Goal: Transaction & Acquisition: Purchase product/service

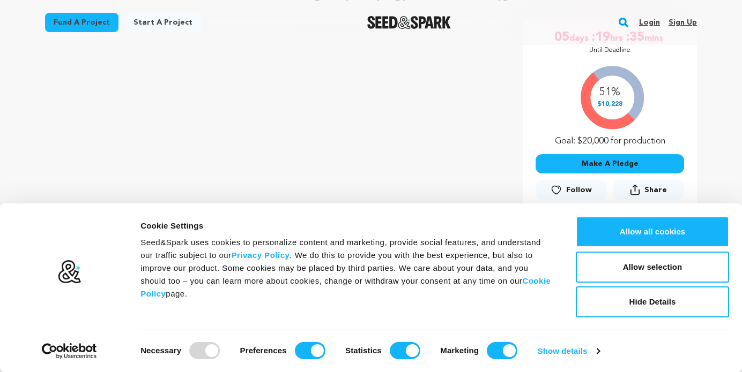
scroll to position [201, 0]
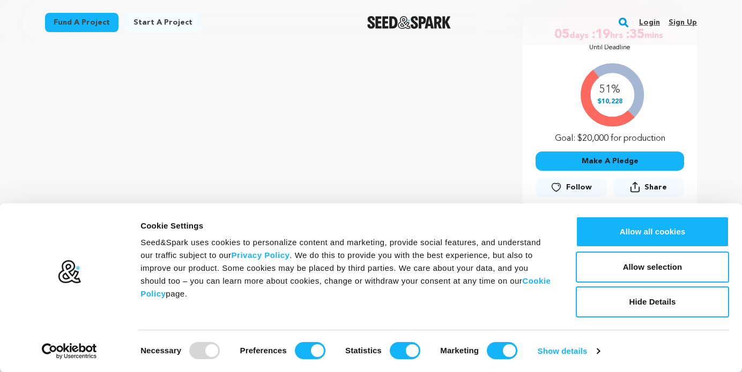
click at [599, 160] on button "Make A Pledge" at bounding box center [609, 161] width 148 height 19
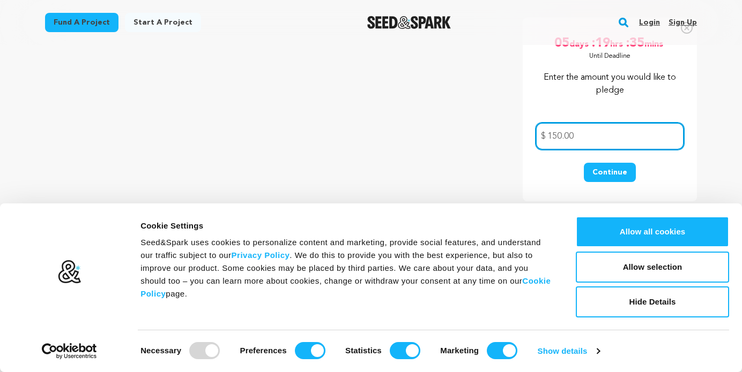
type input "150.00"
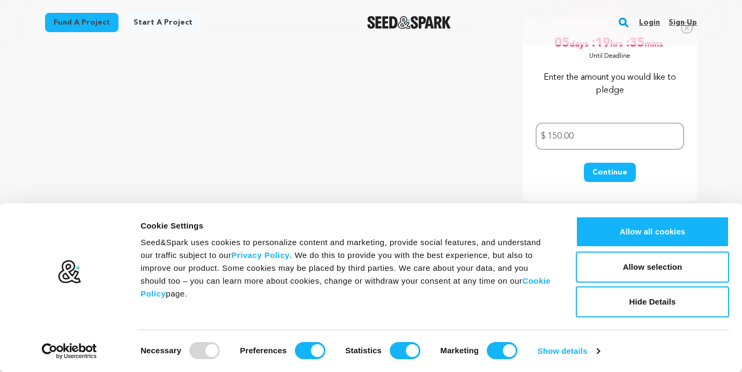
click at [606, 176] on button "Continue" at bounding box center [610, 172] width 52 height 19
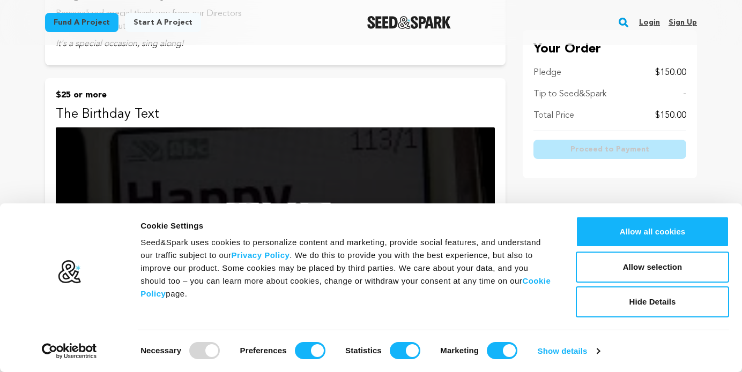
scroll to position [495, 0]
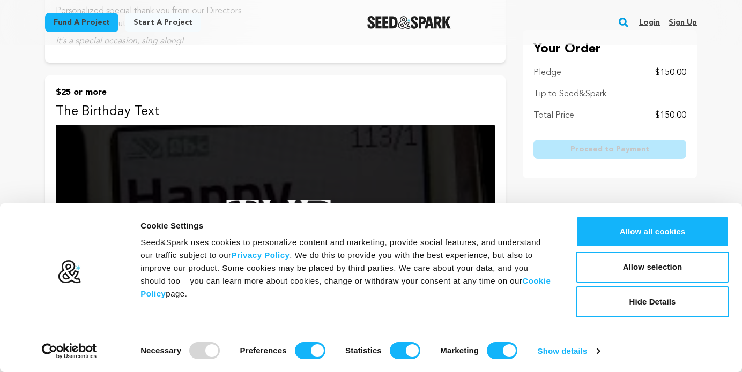
click at [682, 95] on div "Tip to Seed&Spark -" at bounding box center [609, 94] width 153 height 13
click at [593, 94] on p "Tip to Seed&Spark" at bounding box center [569, 94] width 73 height 13
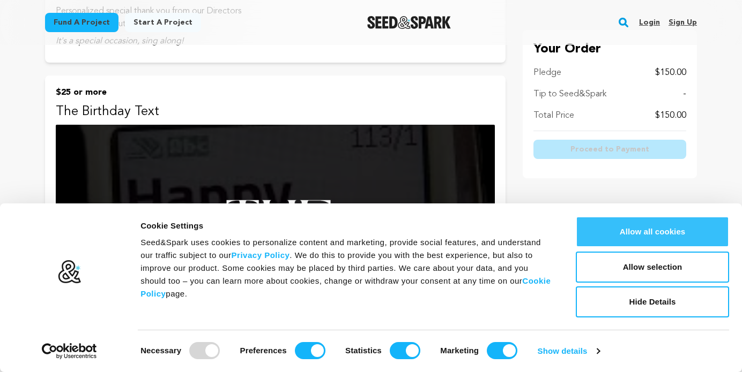
click at [655, 236] on button "Allow all cookies" at bounding box center [652, 232] width 153 height 31
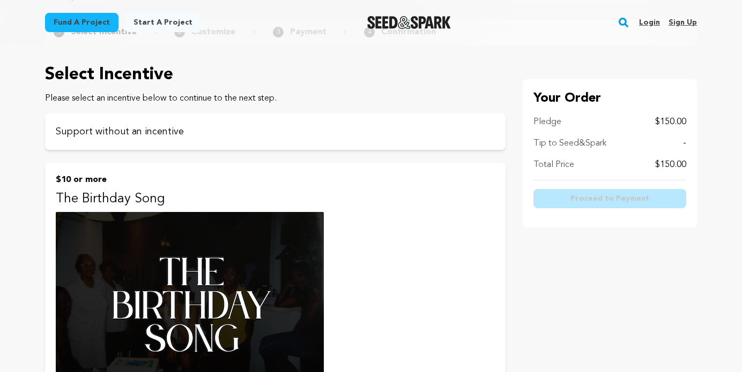
scroll to position [0, 0]
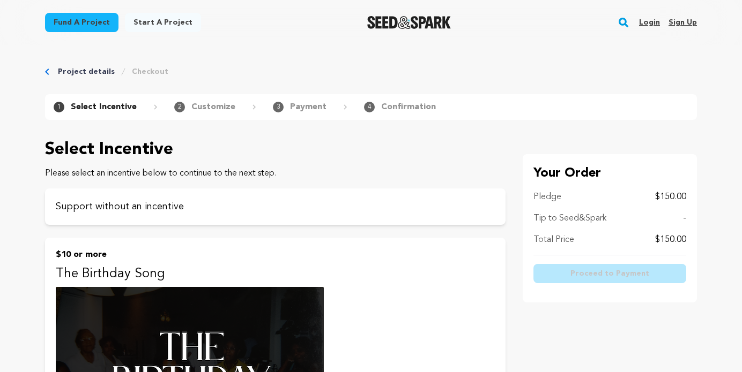
click at [683, 23] on link "Sign up" at bounding box center [682, 22] width 28 height 17
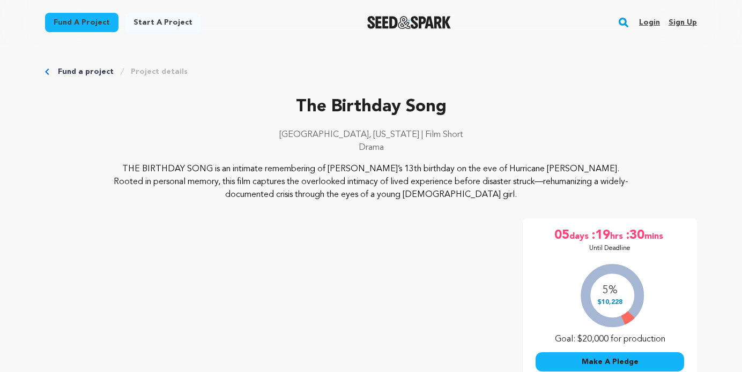
scroll to position [201, 0]
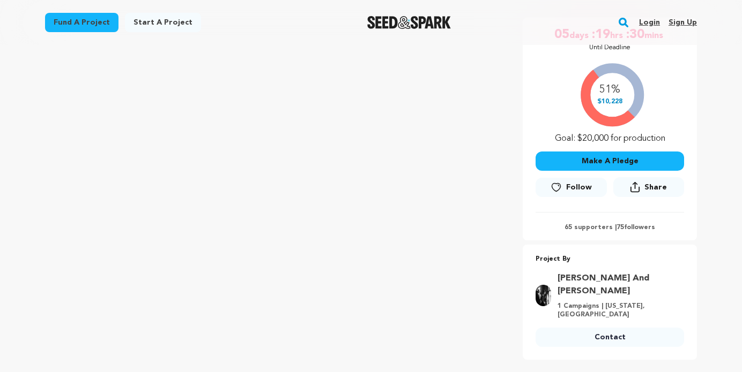
click at [616, 162] on button "Make A Pledge" at bounding box center [609, 161] width 148 height 19
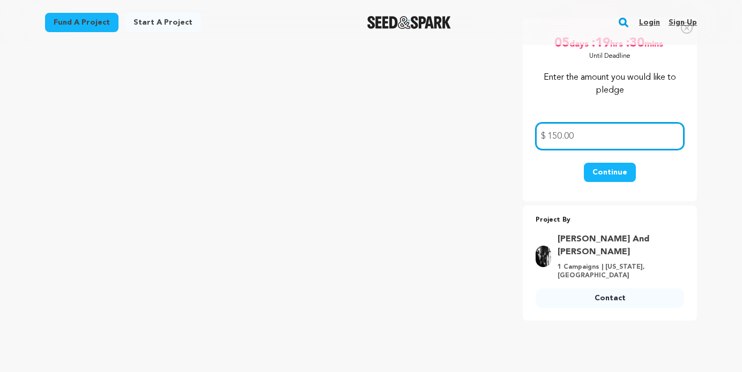
click at [585, 136] on input "150.00" at bounding box center [609, 136] width 148 height 27
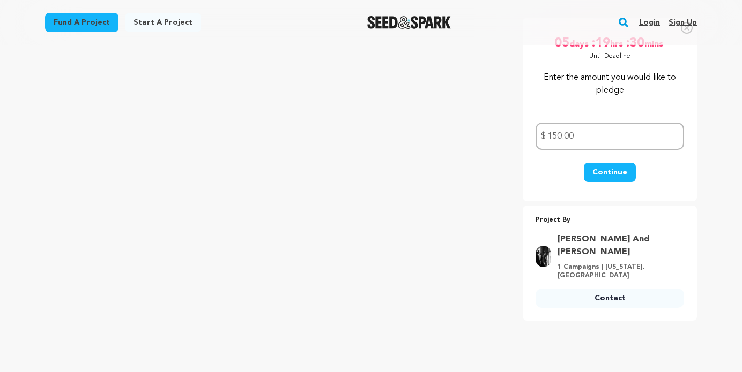
click at [594, 169] on button "Continue" at bounding box center [610, 172] width 52 height 19
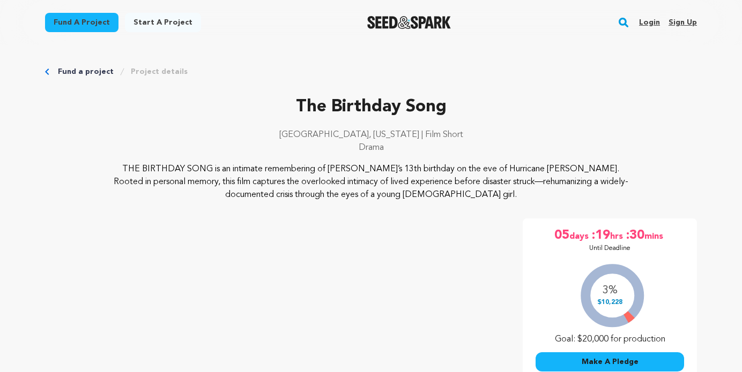
scroll to position [201, 0]
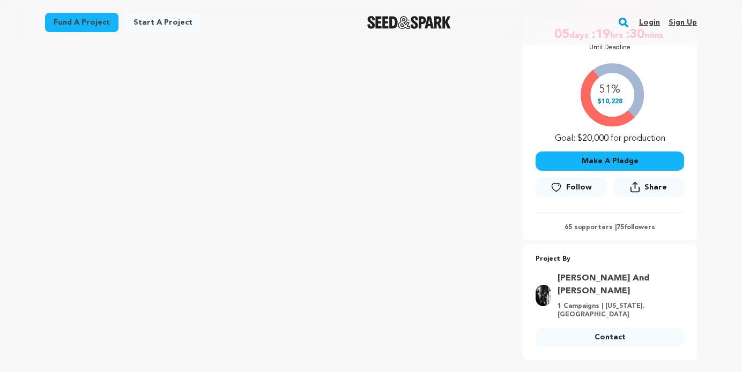
click at [655, 23] on link "Login" at bounding box center [649, 22] width 21 height 17
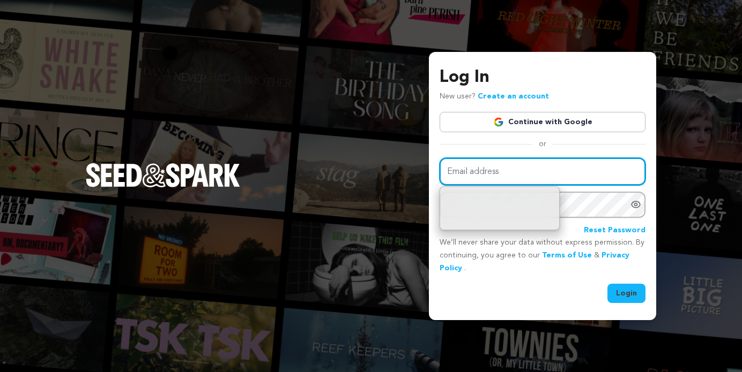
type input "[EMAIL_ADDRESS][DOMAIN_NAME]"
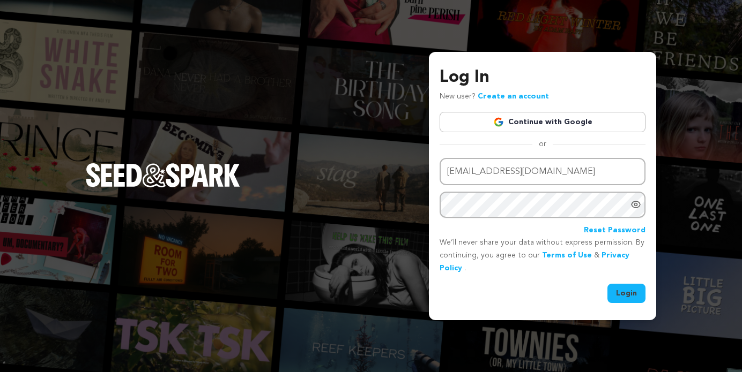
click at [625, 289] on button "Login" at bounding box center [626, 293] width 38 height 19
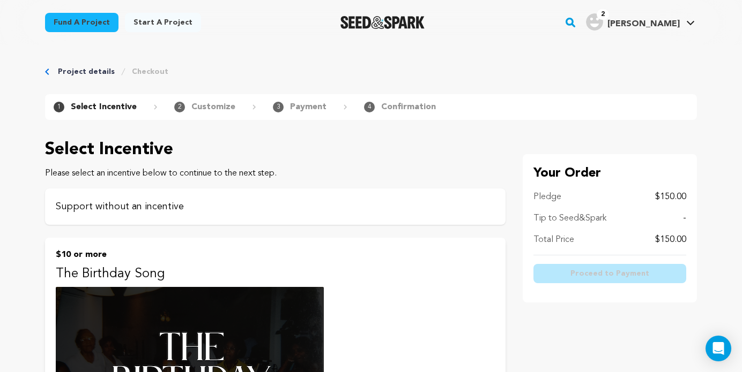
click at [248, 220] on div "Support without an incentive" at bounding box center [275, 207] width 460 height 36
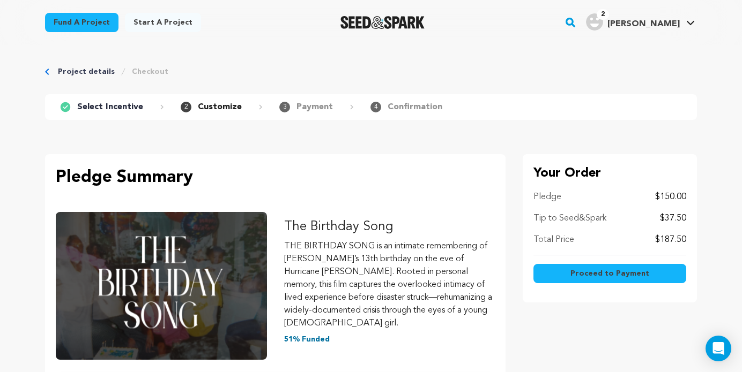
click at [683, 219] on p "$37.50" at bounding box center [673, 218] width 26 height 13
click at [686, 214] on div "Your Order Pledge $150.00 Tip to Seed&Spark $37.50 Total Price $187.50 Proceed …" at bounding box center [610, 228] width 174 height 148
click at [683, 219] on p "$37.50" at bounding box center [673, 218] width 26 height 13
drag, startPoint x: 678, startPoint y: 219, endPoint x: 678, endPoint y: 208, distance: 11.3
click at [678, 208] on div "Pledge $150.00 Tip to Seed&Spark $37.50 Total Price $187.50" at bounding box center [609, 223] width 153 height 65
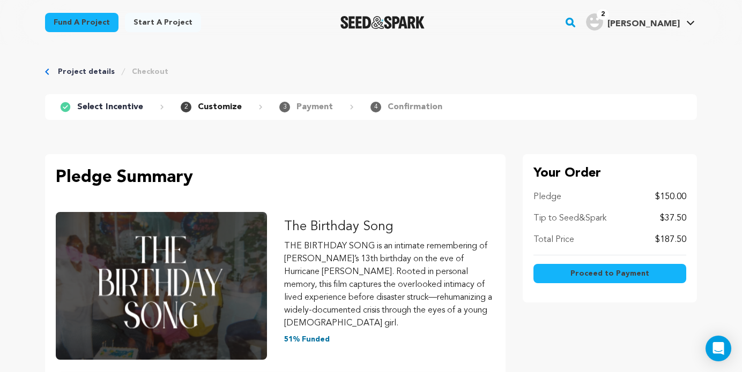
click at [686, 214] on div "Your Order Pledge $150.00 Tip to Seed&Spark $37.50 Total Price $187.50 Proceed …" at bounding box center [610, 228] width 174 height 148
click at [684, 217] on p "$37.50" at bounding box center [673, 218] width 26 height 13
drag, startPoint x: 684, startPoint y: 220, endPoint x: 650, endPoint y: 220, distance: 33.8
click at [651, 220] on div "Tip to Seed&Spark $37.50" at bounding box center [609, 218] width 153 height 13
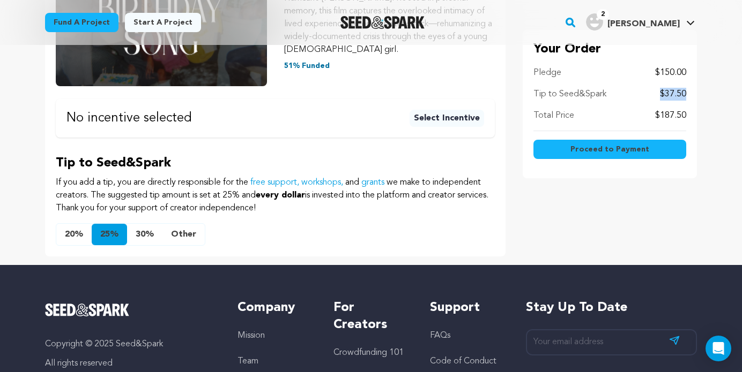
scroll to position [294, 0]
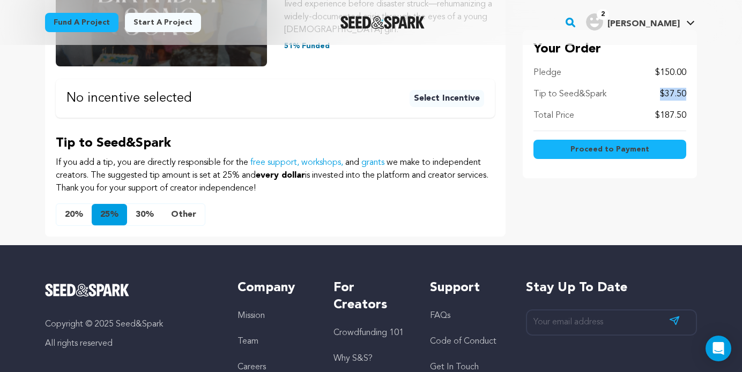
click at [188, 204] on button "Other" at bounding box center [183, 214] width 42 height 21
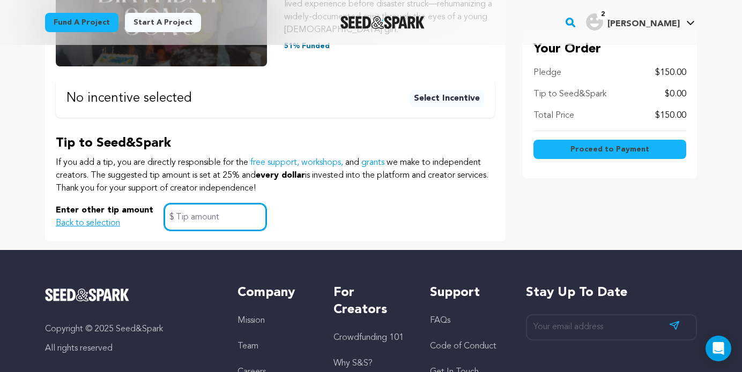
click at [188, 204] on input "text" at bounding box center [215, 217] width 102 height 27
type input "5.00"
click at [588, 150] on span "Proceed to Payment" at bounding box center [609, 149] width 79 height 11
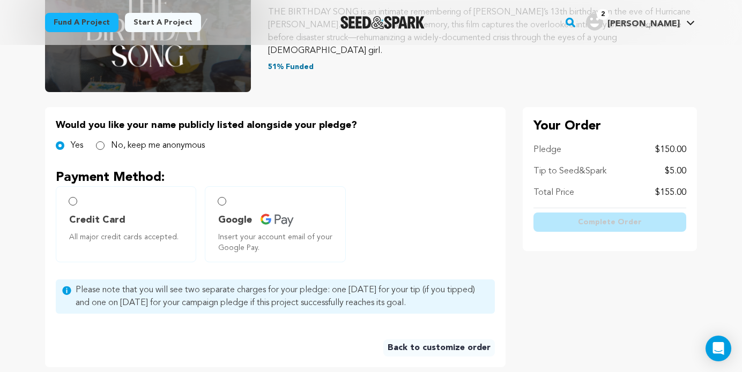
scroll to position [168, 0]
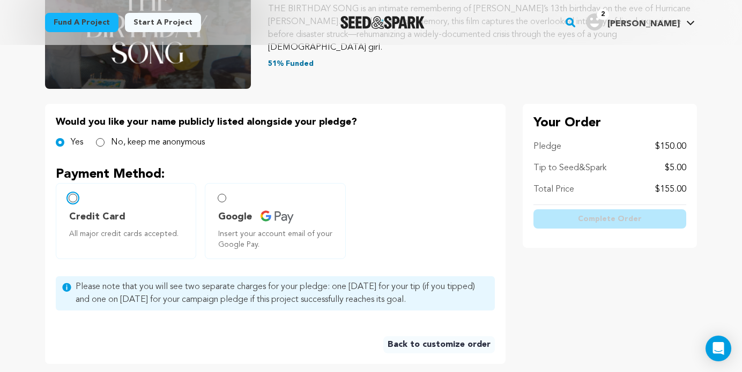
click at [75, 197] on input "Credit Card All major credit cards accepted." at bounding box center [73, 198] width 9 height 9
radio input "false"
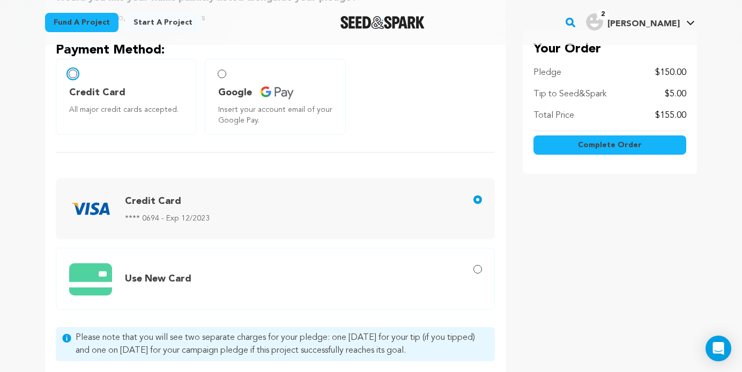
scroll to position [294, 0]
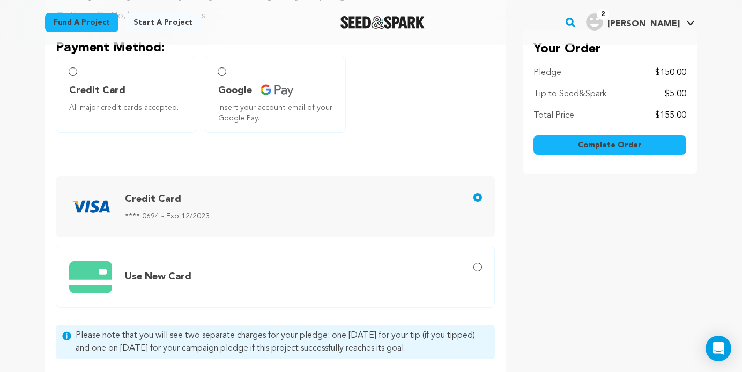
click at [220, 207] on span "Credit Card **** 0694 - Exp 12/2023" at bounding box center [277, 206] width 416 height 43
click at [473, 202] on input "Credit Card **** 0694 - Exp 12/2023" at bounding box center [477, 197] width 9 height 9
click at [140, 196] on span "Credit Card" at bounding box center [153, 200] width 56 height 10
click at [473, 196] on input "Credit Card **** 0694 - Exp 12/2023" at bounding box center [477, 197] width 9 height 9
click at [479, 266] on input "Use New Card" at bounding box center [477, 267] width 9 height 9
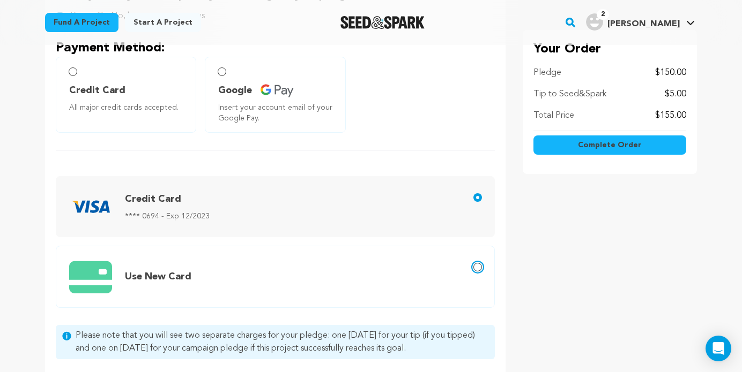
radio input "true"
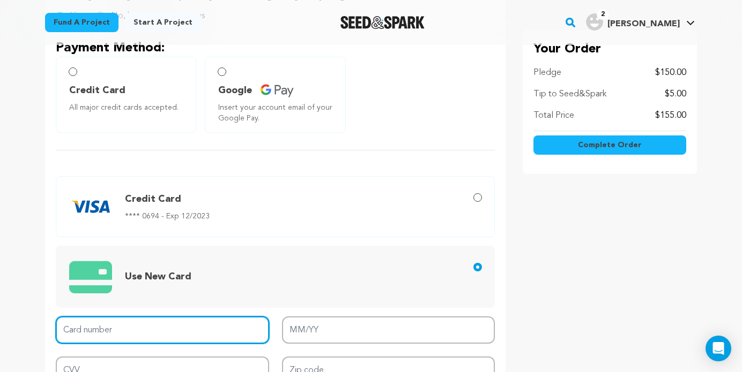
click at [125, 329] on input "Card number" at bounding box center [162, 330] width 213 height 27
type input "4147 4004 5311 4462"
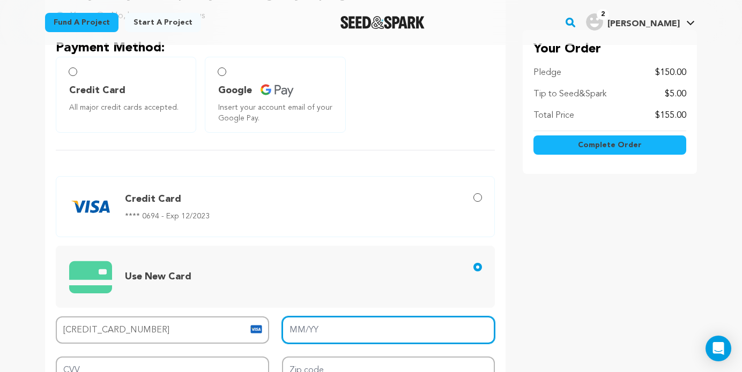
click at [348, 323] on input "MM/YY" at bounding box center [388, 330] width 213 height 27
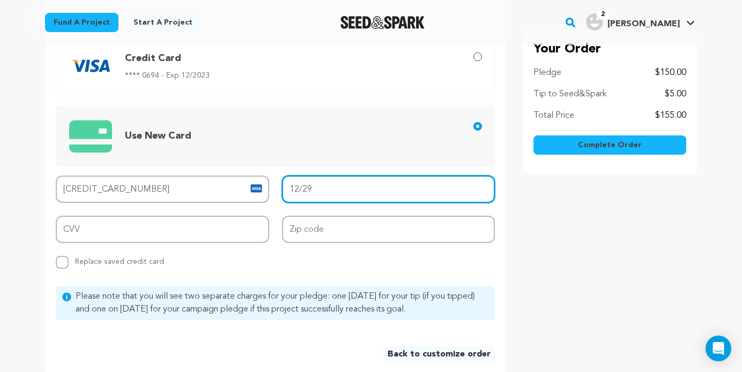
scroll to position [443, 0]
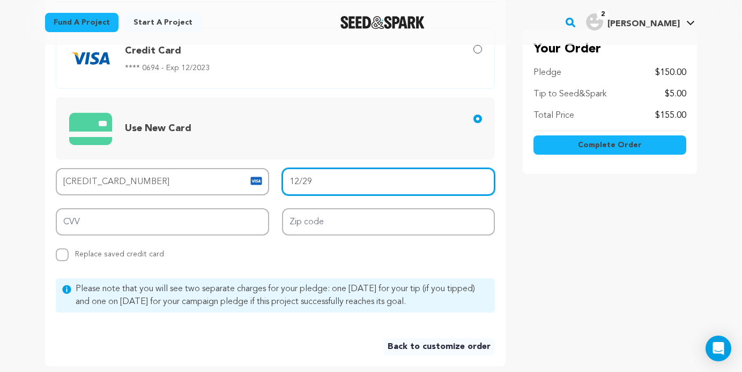
type input "12/29"
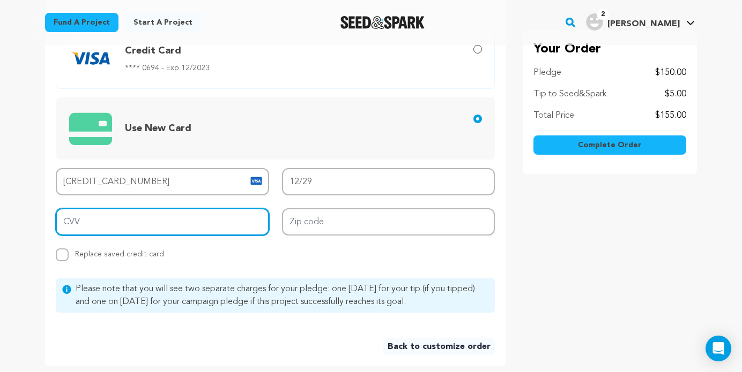
click at [183, 230] on input "CVV" at bounding box center [162, 221] width 213 height 27
type input "249"
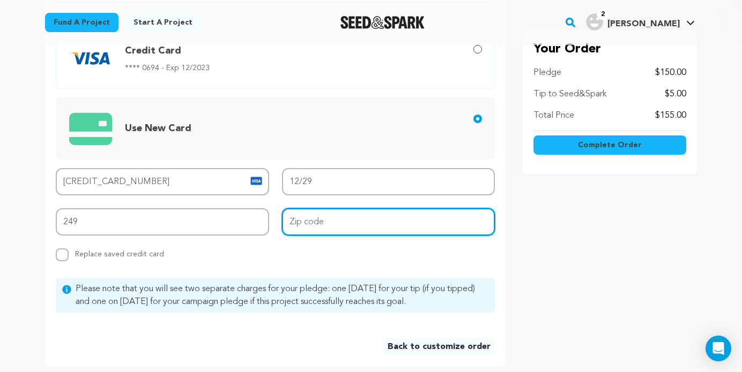
click at [315, 214] on input "Zip code" at bounding box center [388, 221] width 213 height 27
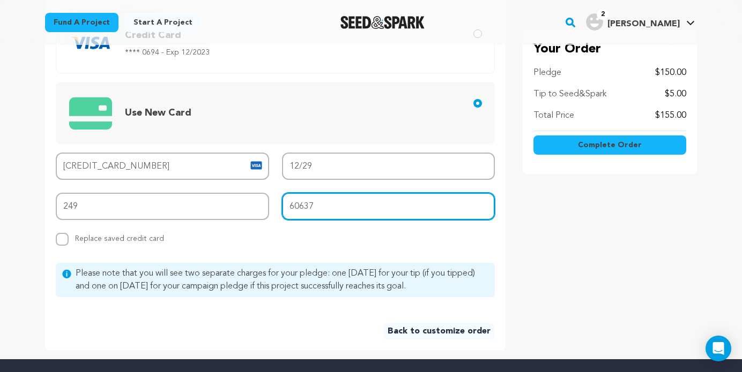
scroll to position [461, 0]
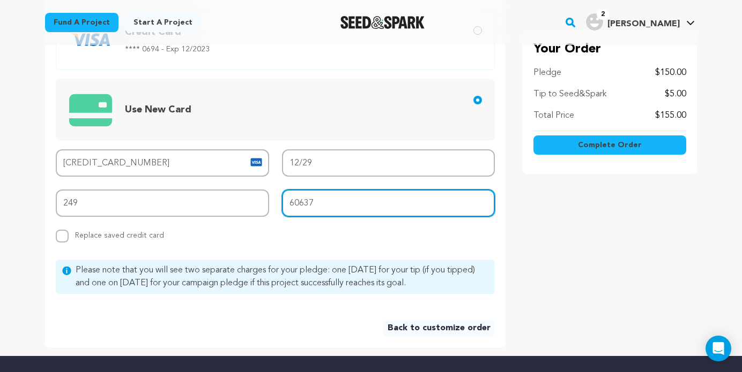
type input "60637"
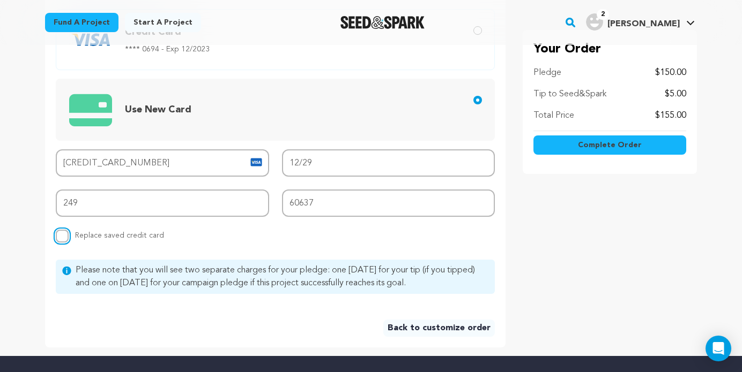
click at [63, 236] on input "Replace saved credit card Save this credit card" at bounding box center [62, 236] width 13 height 13
checkbox input "true"
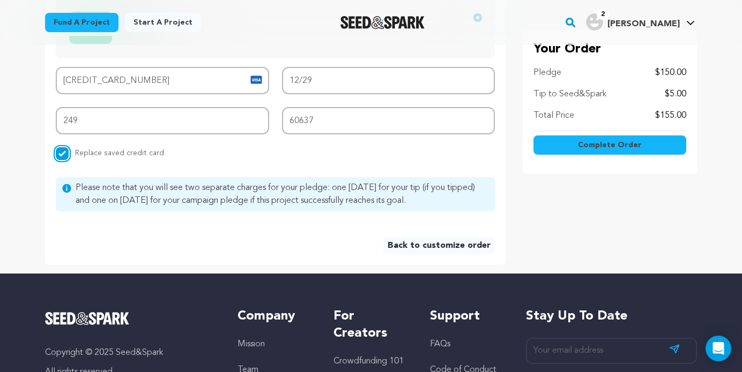
scroll to position [547, 0]
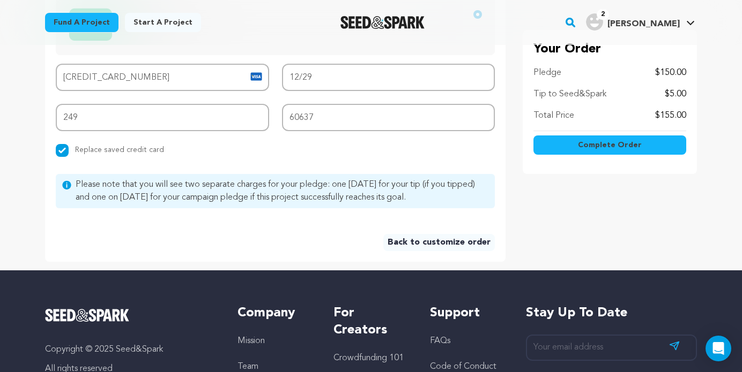
click at [607, 144] on span "Complete Order" at bounding box center [610, 145] width 64 height 11
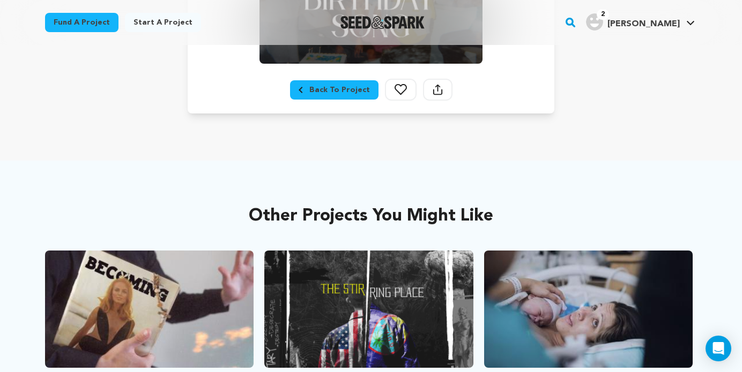
scroll to position [401, 0]
